Goal: Task Accomplishment & Management: Use online tool/utility

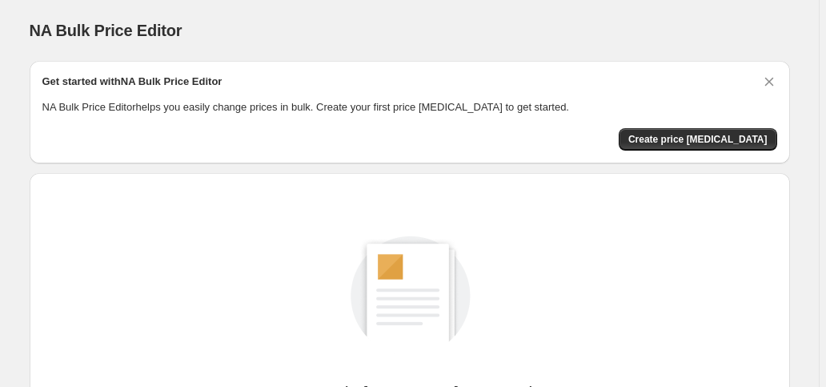
scroll to position [160, 0]
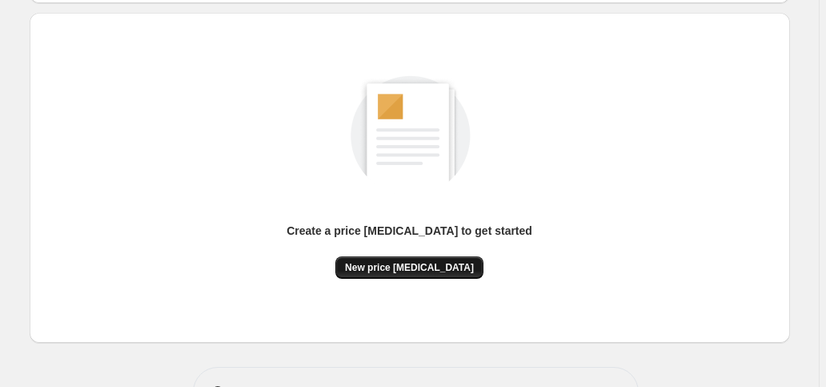
click at [390, 271] on span "New price [MEDICAL_DATA]" at bounding box center [409, 267] width 129 height 13
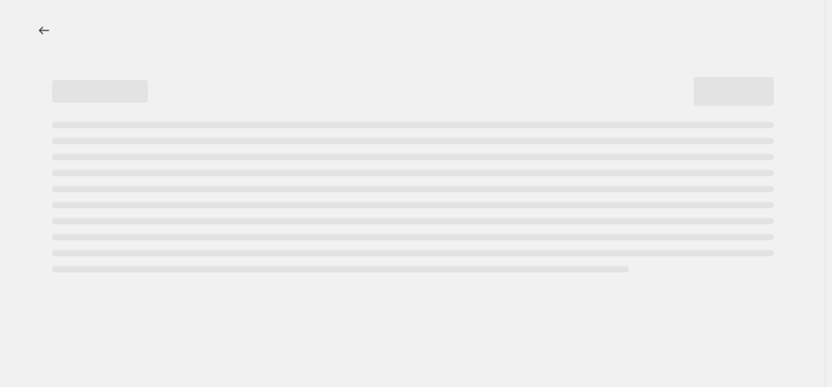
select select "percentage"
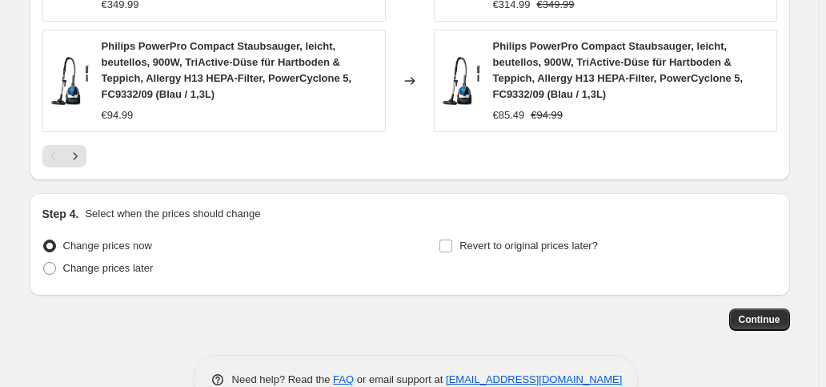
scroll to position [1363, 0]
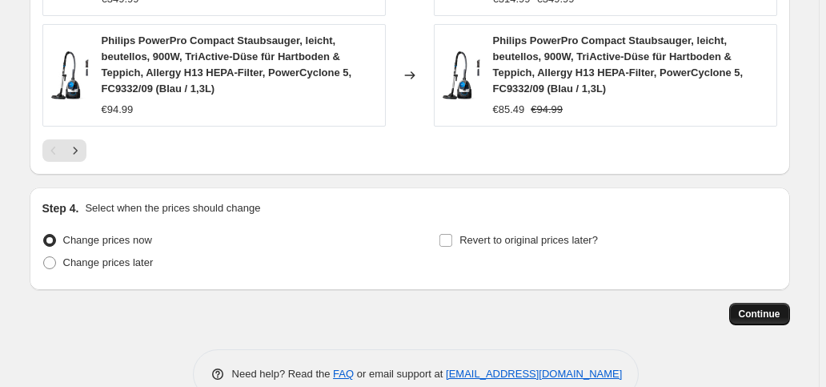
click at [754, 310] on span "Continue" at bounding box center [760, 313] width 42 height 13
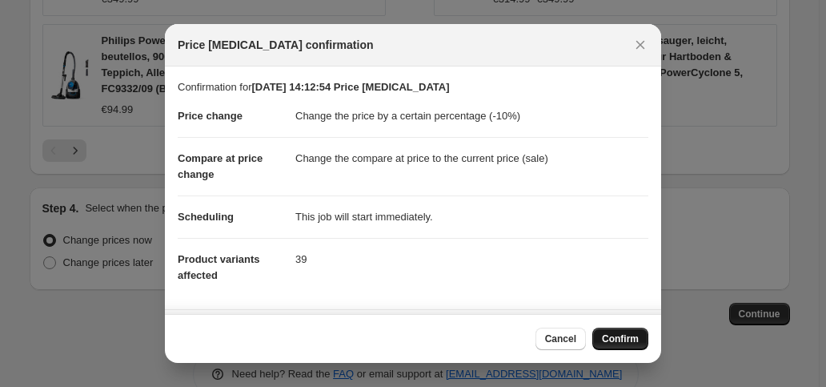
click at [617, 335] on span "Confirm" at bounding box center [620, 338] width 37 height 13
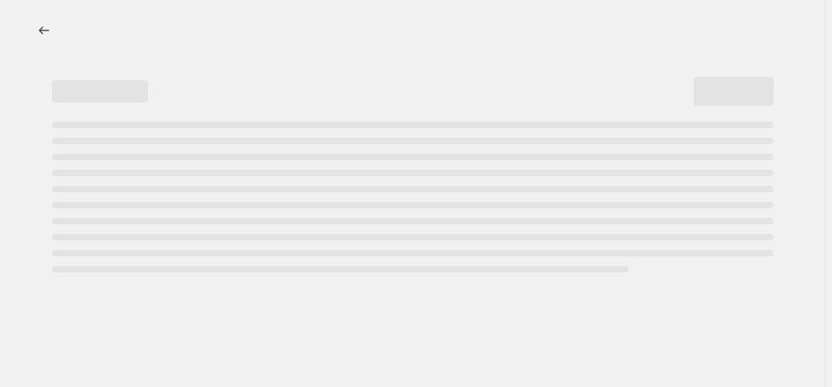
select select "percentage"
